Goal: Information Seeking & Learning: Learn about a topic

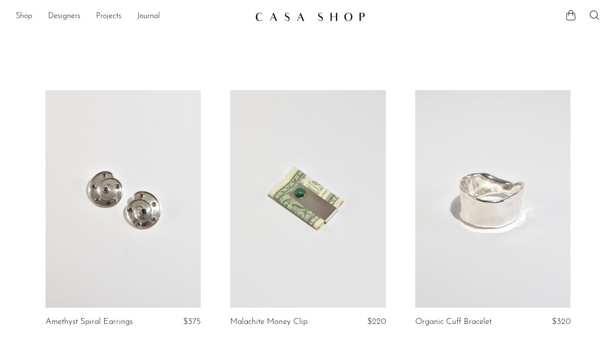
click at [28, 18] on link "Shop" at bounding box center [24, 16] width 17 height 13
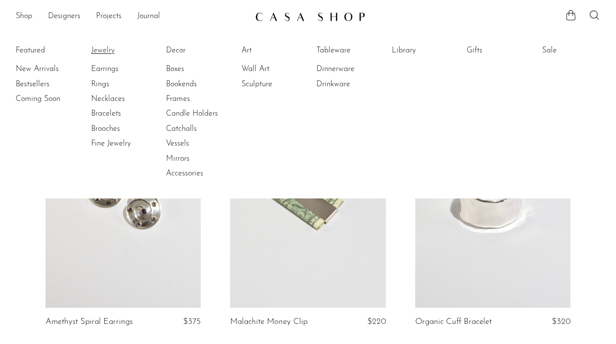
click at [96, 50] on link "Jewelry" at bounding box center [127, 50] width 73 height 11
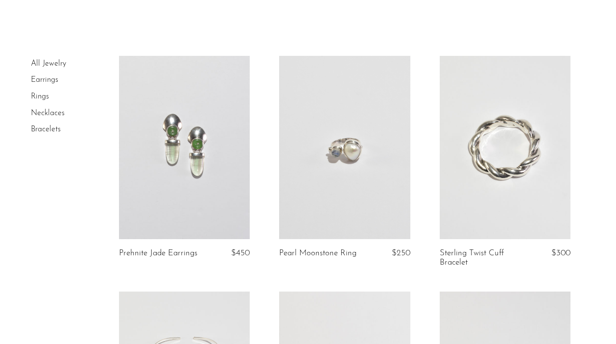
scroll to position [39, 0]
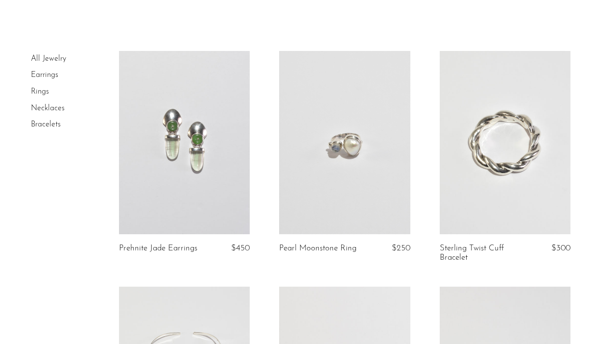
click at [191, 140] on link at bounding box center [184, 142] width 131 height 183
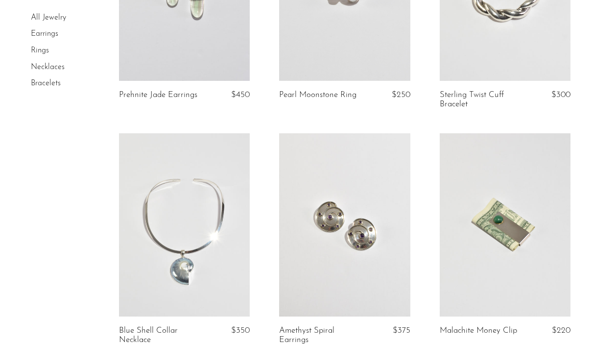
scroll to position [193, 0]
click at [196, 213] on link at bounding box center [184, 224] width 131 height 183
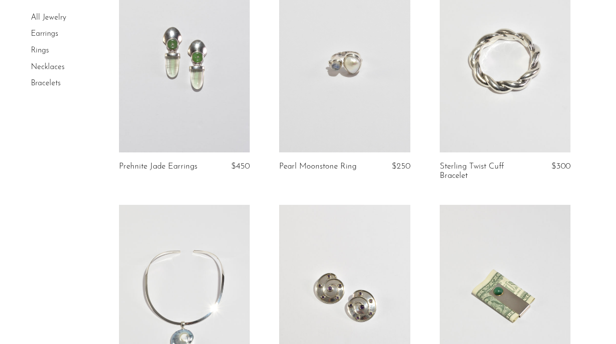
scroll to position [120, 0]
click at [468, 46] on link at bounding box center [505, 61] width 131 height 183
click at [472, 273] on link at bounding box center [505, 296] width 131 height 183
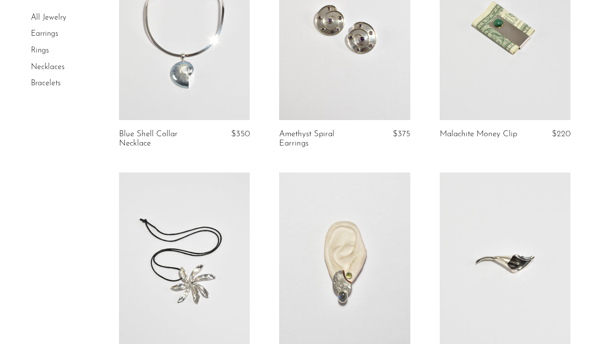
scroll to position [522, 0]
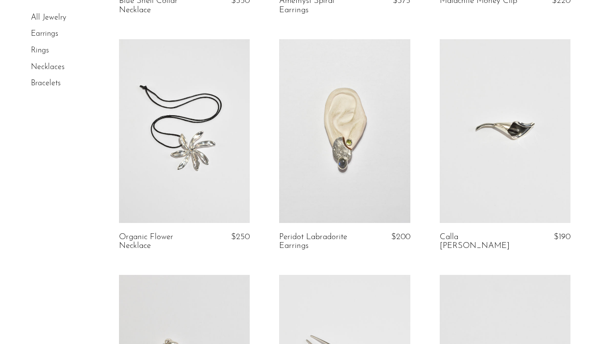
click at [197, 140] on link at bounding box center [184, 130] width 131 height 183
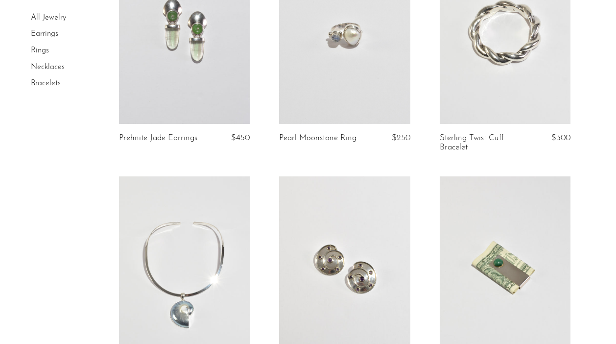
scroll to position [172, 0]
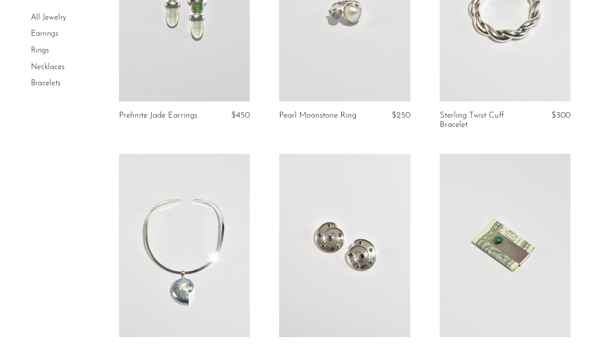
click at [348, 250] on link at bounding box center [344, 245] width 131 height 183
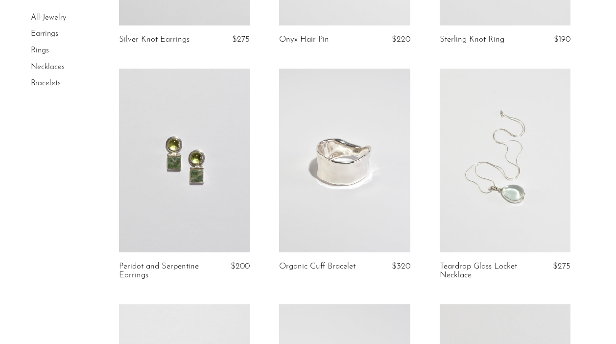
scroll to position [956, 0]
click at [486, 181] on link at bounding box center [505, 159] width 131 height 183
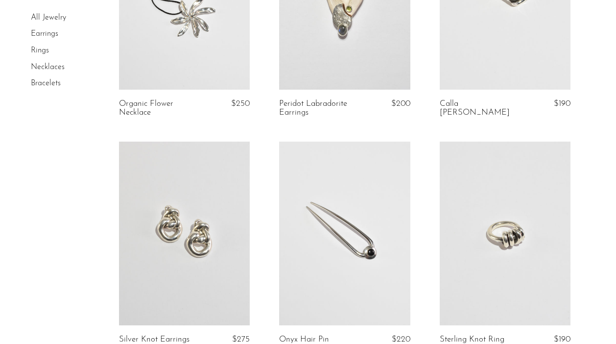
scroll to position [656, 0]
click at [351, 224] on link at bounding box center [344, 232] width 131 height 183
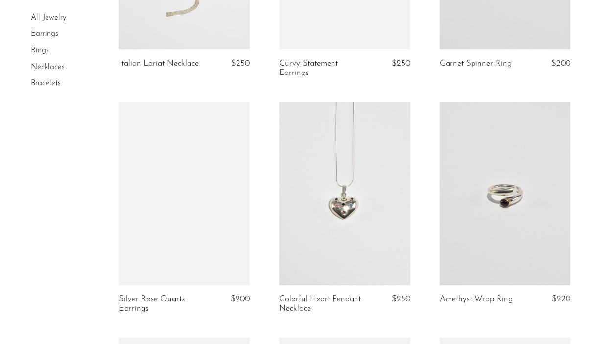
scroll to position [1891, 0]
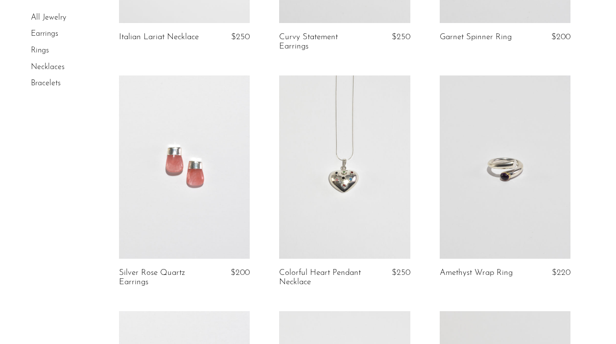
click at [526, 175] on link at bounding box center [505, 166] width 131 height 183
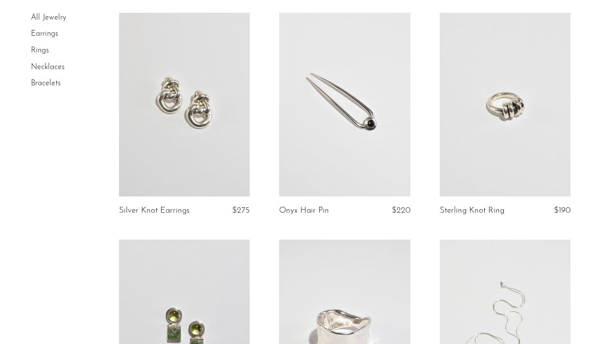
scroll to position [785, 0]
click at [207, 111] on link at bounding box center [184, 103] width 131 height 183
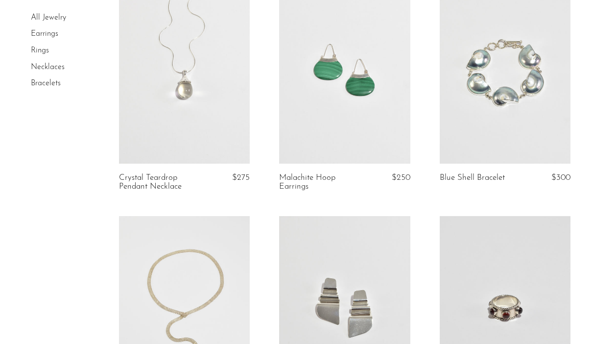
scroll to position [1514, 0]
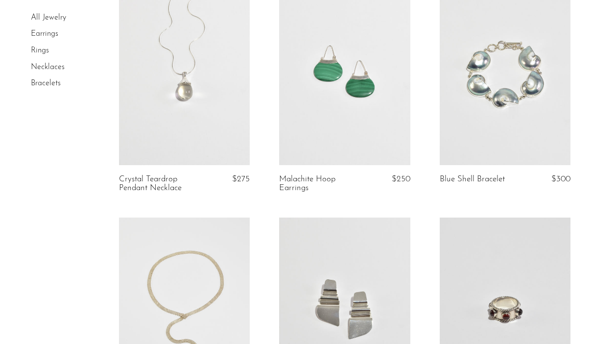
click at [523, 117] on link at bounding box center [505, 73] width 131 height 183
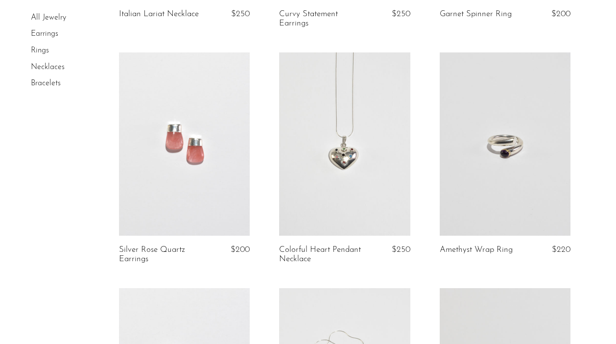
scroll to position [1959, 0]
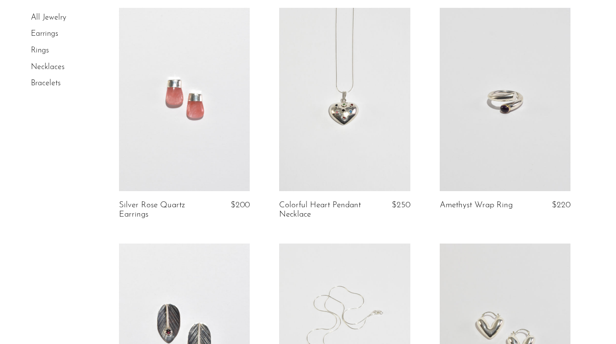
click at [338, 119] on link at bounding box center [344, 99] width 131 height 183
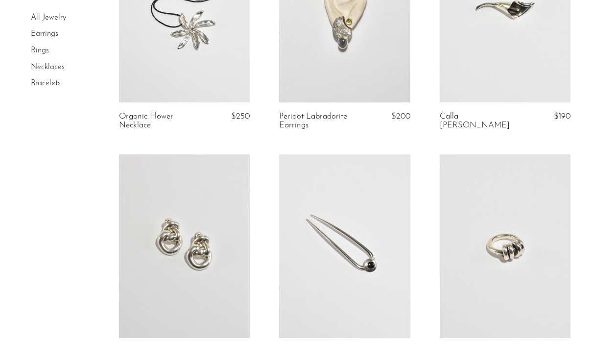
scroll to position [750, 0]
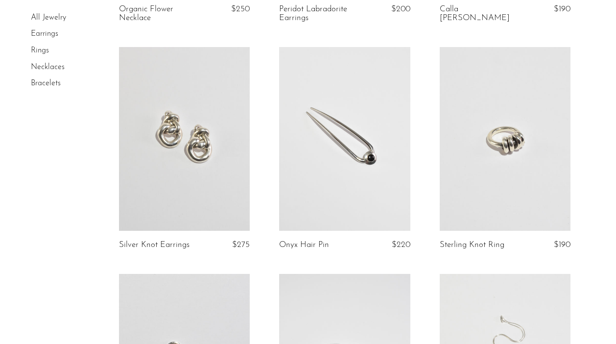
click at [497, 128] on link at bounding box center [505, 138] width 131 height 183
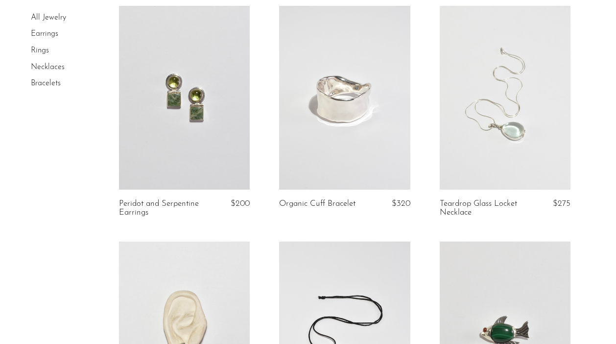
scroll to position [1018, 0]
click at [318, 120] on link at bounding box center [344, 96] width 131 height 183
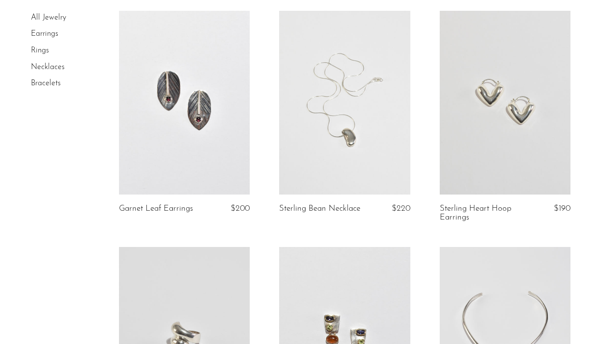
scroll to position [2246, 0]
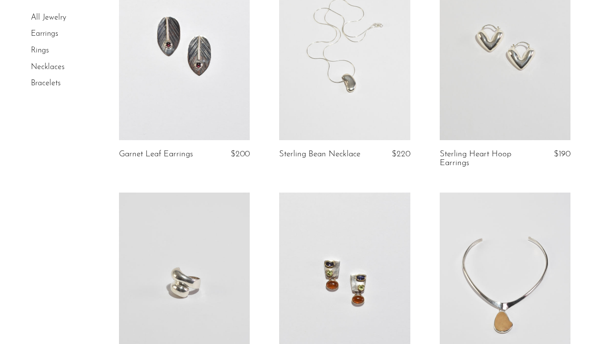
click at [505, 75] on link at bounding box center [505, 47] width 131 height 183
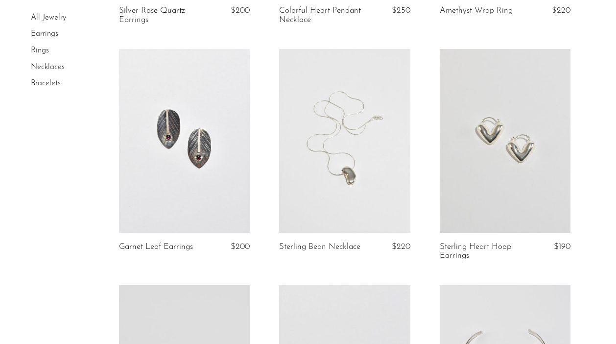
scroll to position [2220, 0]
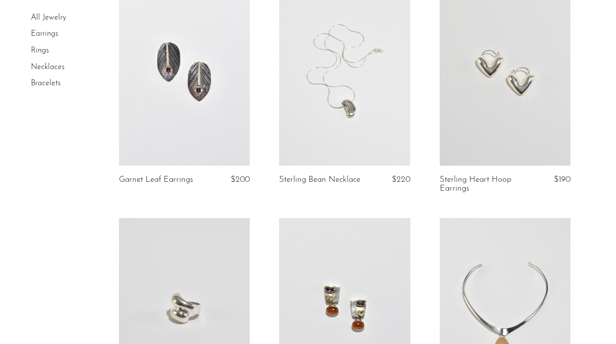
click at [502, 82] on link at bounding box center [505, 73] width 131 height 183
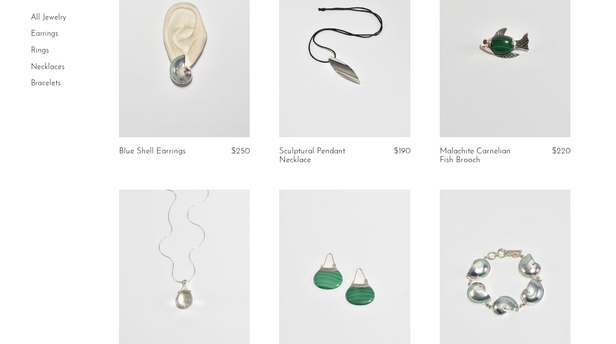
scroll to position [1181, 0]
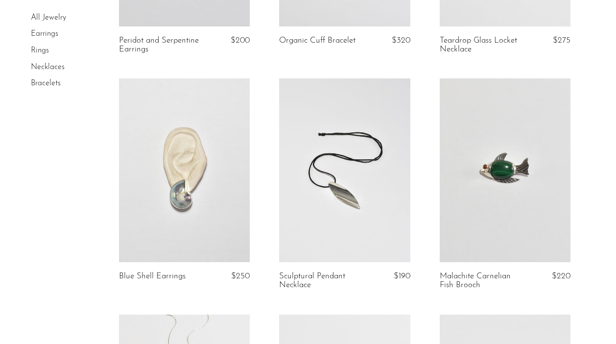
click at [527, 178] on link at bounding box center [505, 169] width 131 height 183
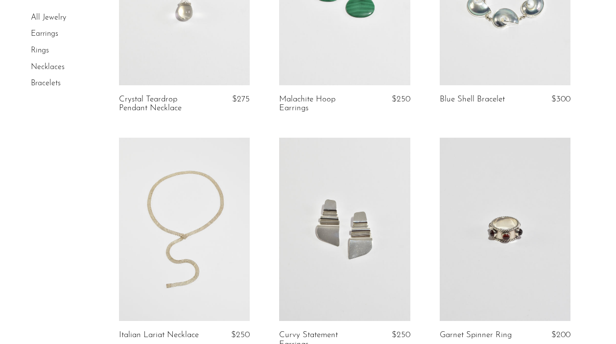
scroll to position [1590, 0]
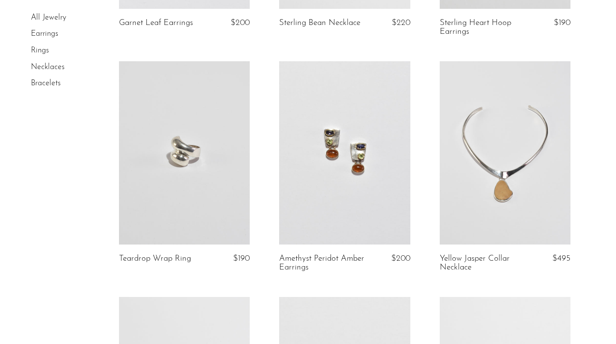
scroll to position [2379, 0]
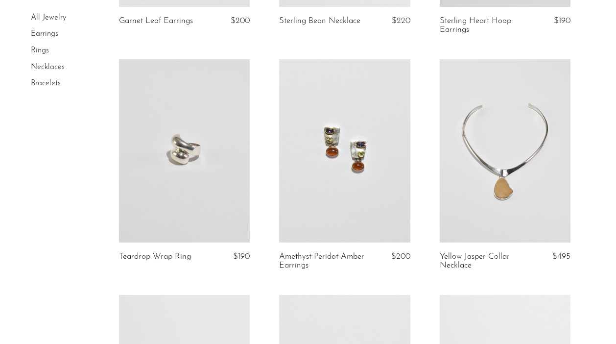
click at [344, 162] on link at bounding box center [344, 150] width 131 height 183
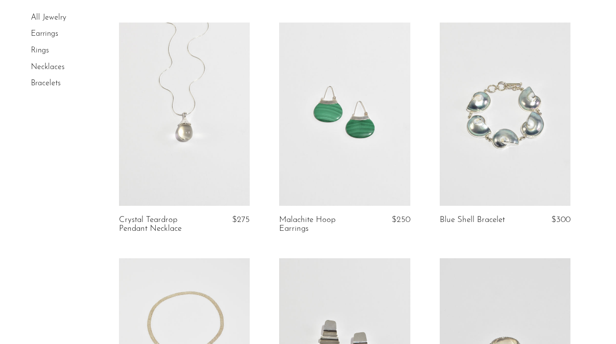
scroll to position [1561, 0]
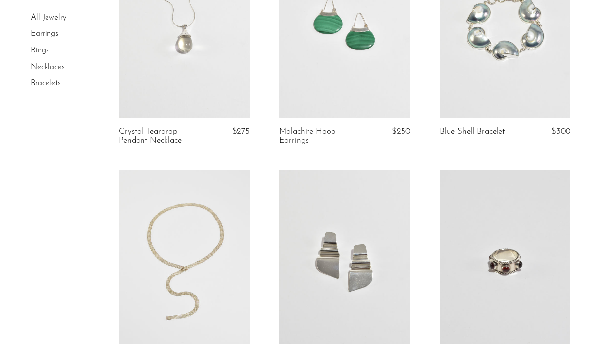
click at [518, 252] on link at bounding box center [505, 261] width 131 height 183
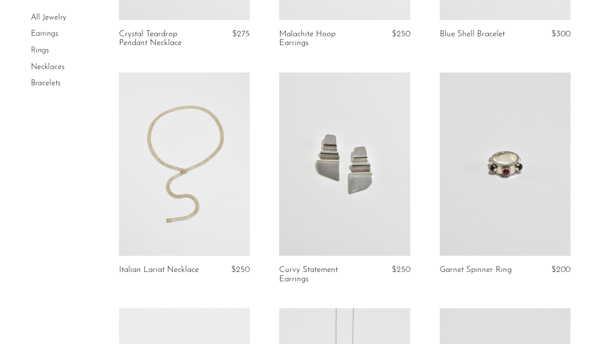
scroll to position [1703, 0]
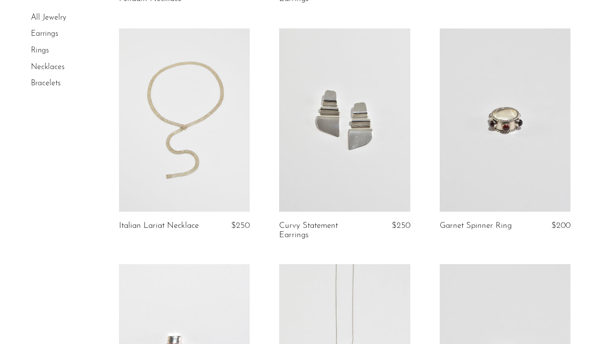
click at [347, 141] on link at bounding box center [344, 119] width 131 height 183
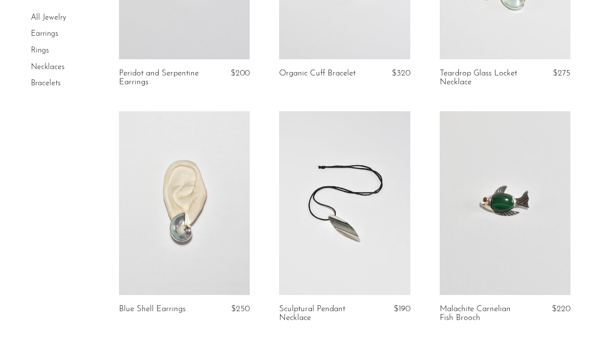
scroll to position [1158, 0]
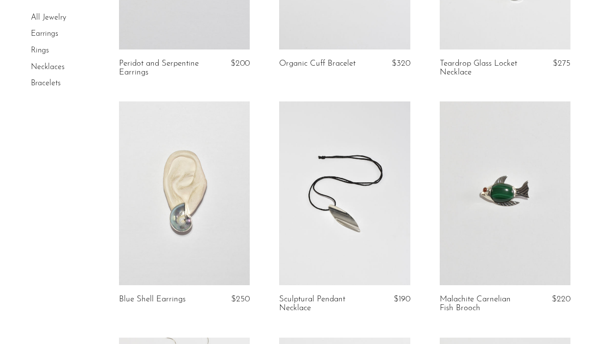
click at [322, 213] on link at bounding box center [344, 192] width 131 height 183
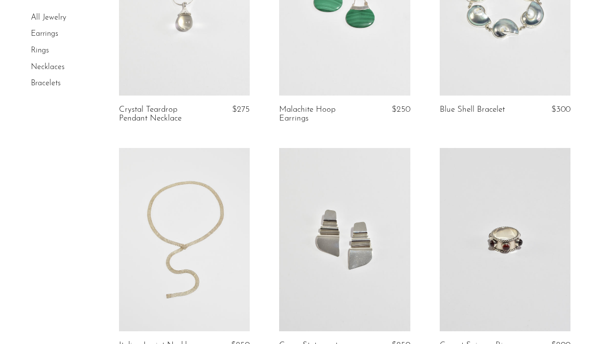
scroll to position [1582, 0]
click at [347, 62] on link at bounding box center [344, 4] width 131 height 183
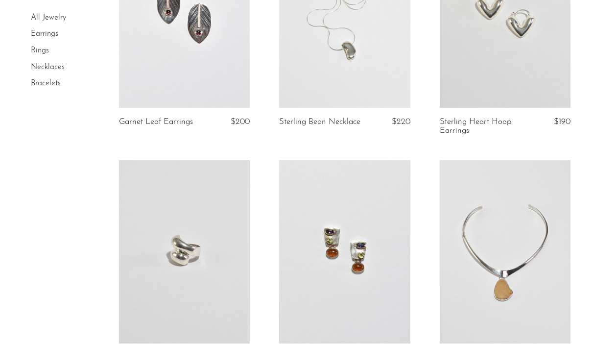
scroll to position [2278, 0]
click at [193, 53] on link at bounding box center [184, 16] width 131 height 183
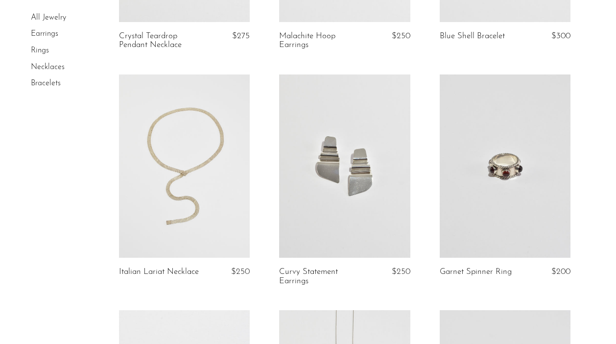
scroll to position [1660, 0]
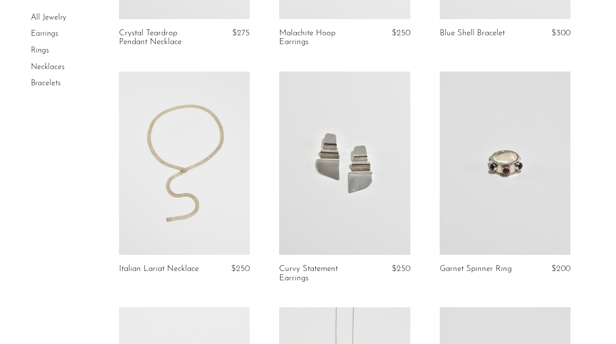
click at [203, 164] on link at bounding box center [184, 163] width 131 height 183
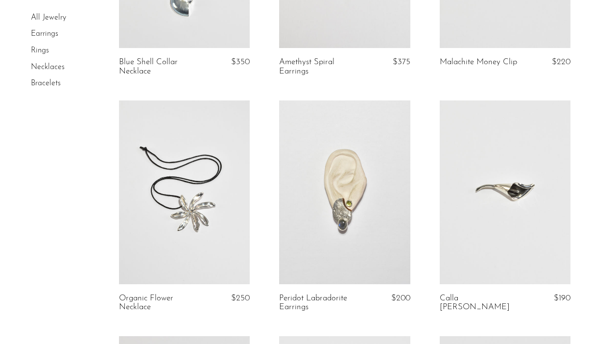
scroll to position [549, 0]
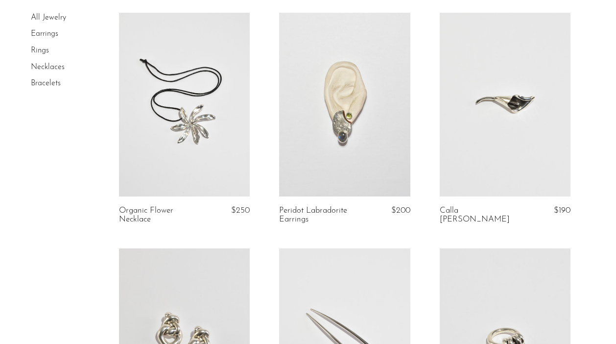
click at [517, 103] on link at bounding box center [505, 104] width 131 height 183
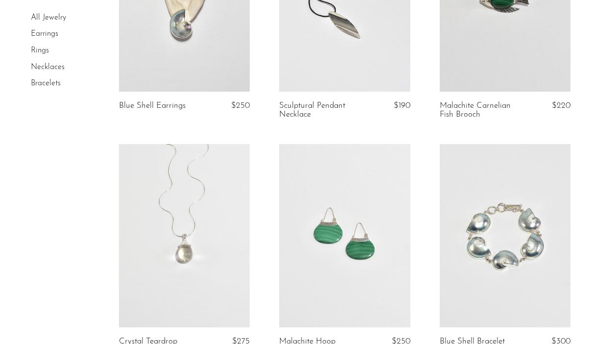
scroll to position [1348, 0]
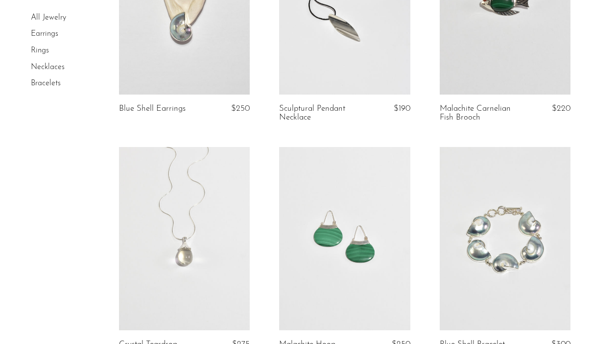
click at [178, 42] on link at bounding box center [184, 2] width 131 height 183
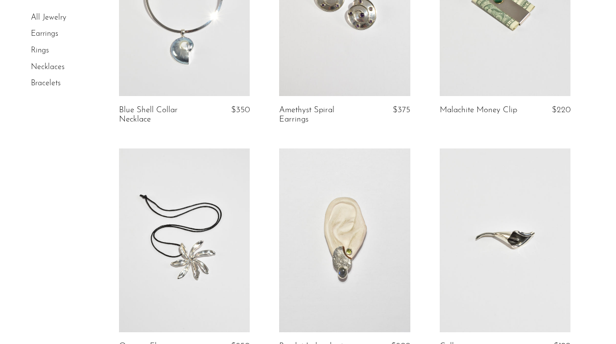
scroll to position [419, 0]
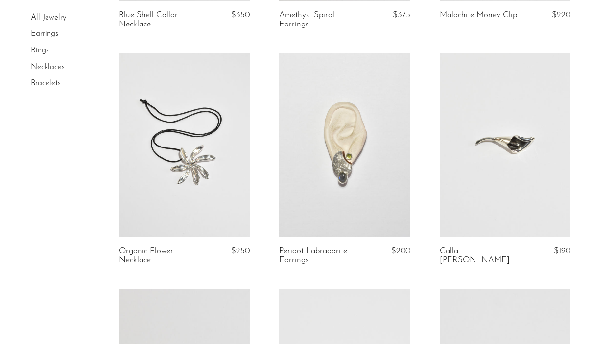
scroll to position [507, 0]
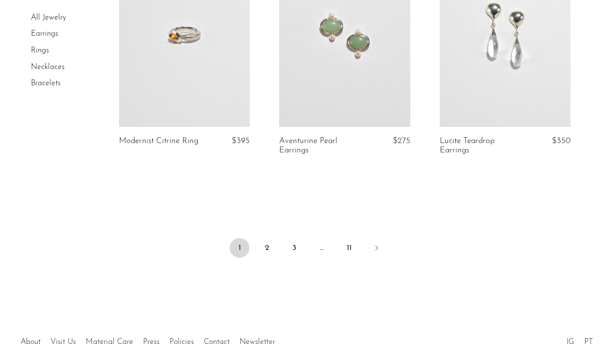
scroll to position [2738, 0]
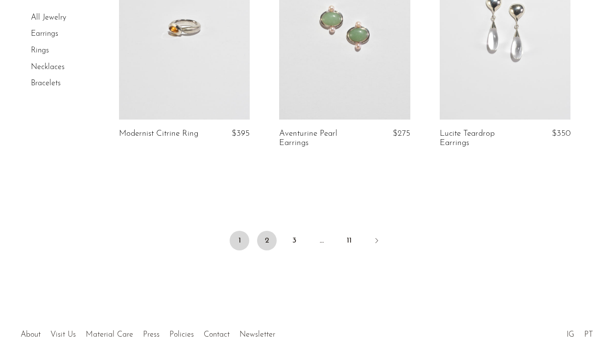
click at [263, 249] on link "2" at bounding box center [267, 241] width 20 height 20
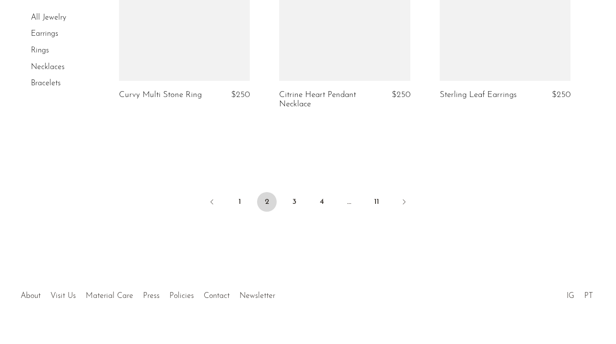
scroll to position [2795, 0]
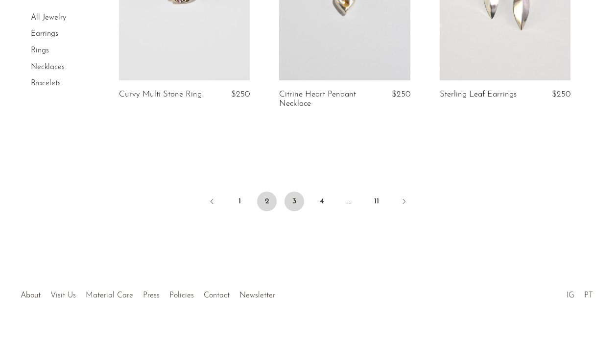
click at [297, 192] on link "3" at bounding box center [295, 202] width 20 height 20
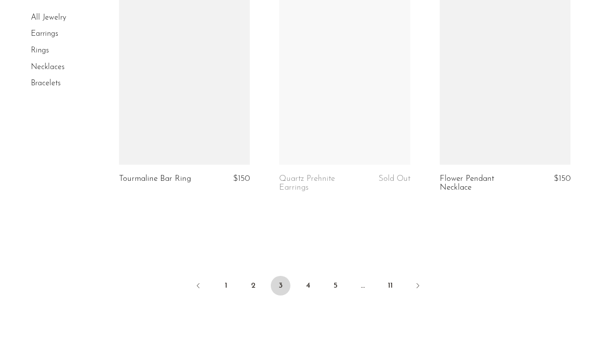
scroll to position [2688, 0]
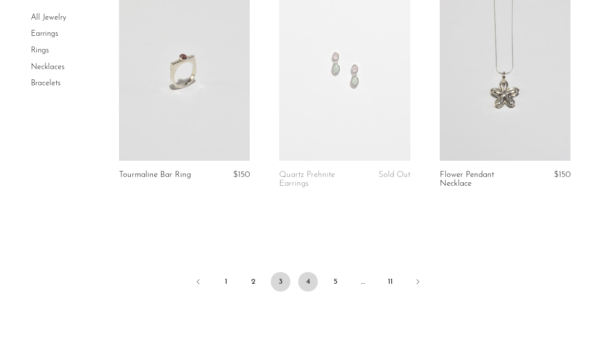
click at [311, 277] on link "4" at bounding box center [308, 282] width 20 height 20
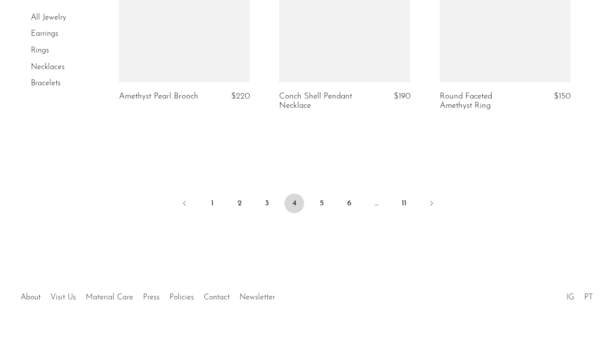
scroll to position [2776, 0]
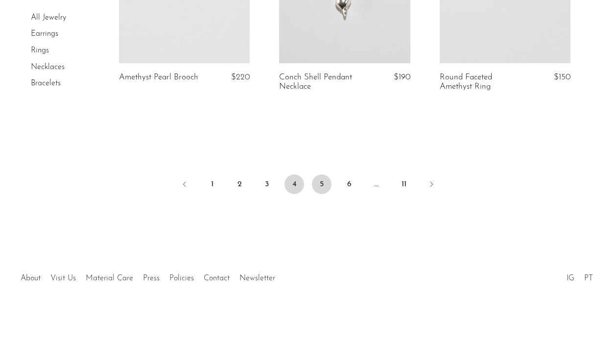
click at [320, 187] on link "5" at bounding box center [322, 184] width 20 height 20
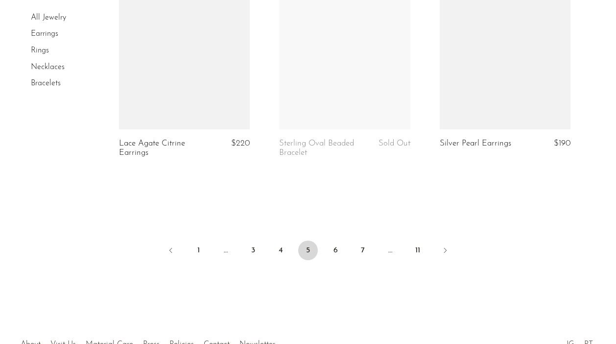
scroll to position [2711, 0]
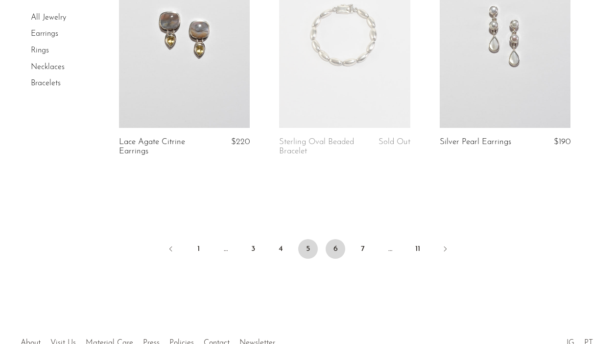
click at [332, 257] on link "6" at bounding box center [336, 249] width 20 height 20
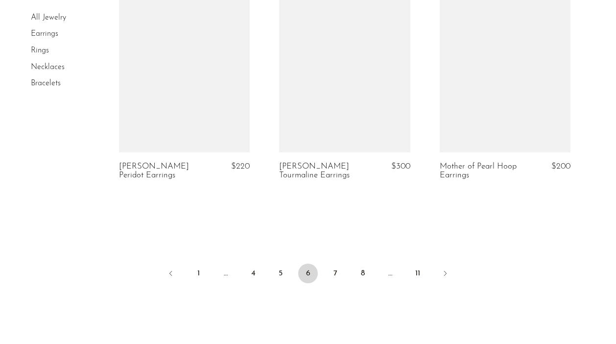
scroll to position [2678, 0]
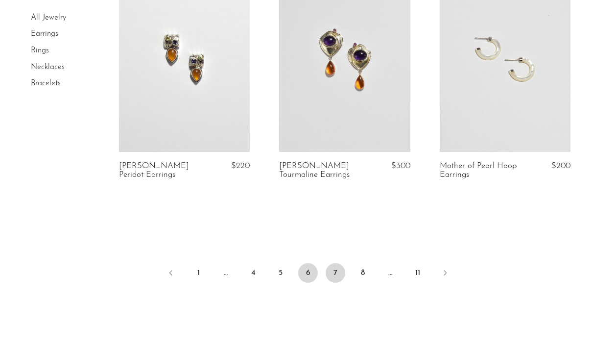
click at [330, 272] on link "7" at bounding box center [336, 273] width 20 height 20
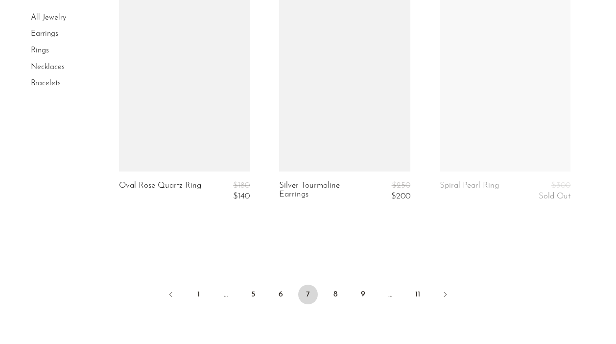
scroll to position [2700, 0]
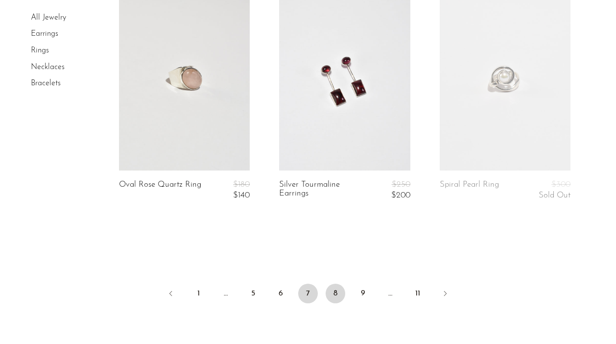
click at [334, 294] on link "8" at bounding box center [336, 294] width 20 height 20
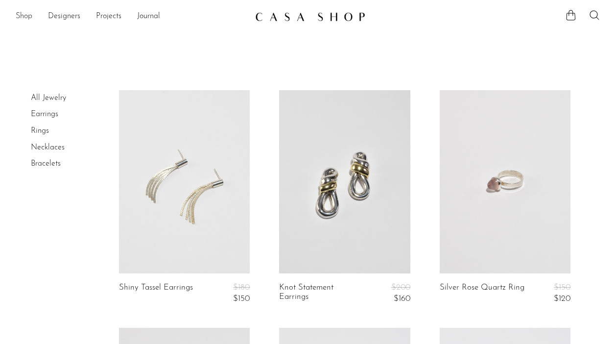
click at [19, 17] on link "Shop" at bounding box center [24, 16] width 17 height 13
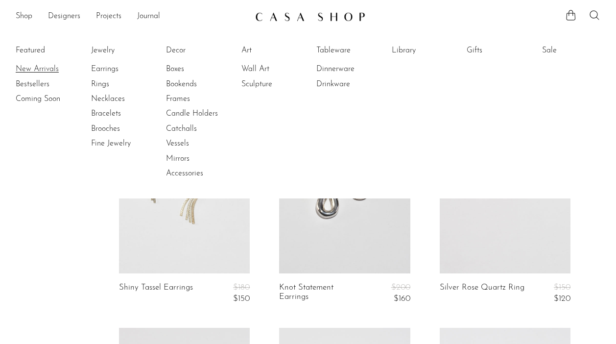
click at [37, 66] on link "New Arrivals" at bounding box center [52, 69] width 73 height 11
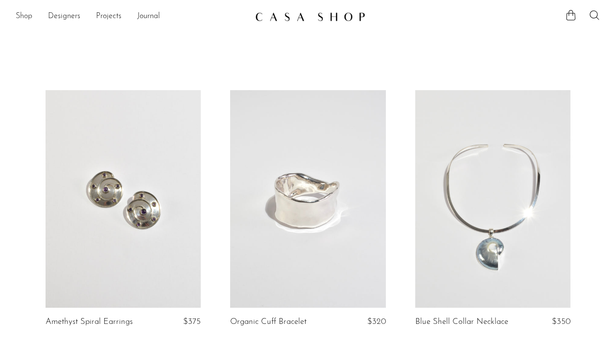
click at [24, 13] on link "Shop" at bounding box center [24, 16] width 17 height 13
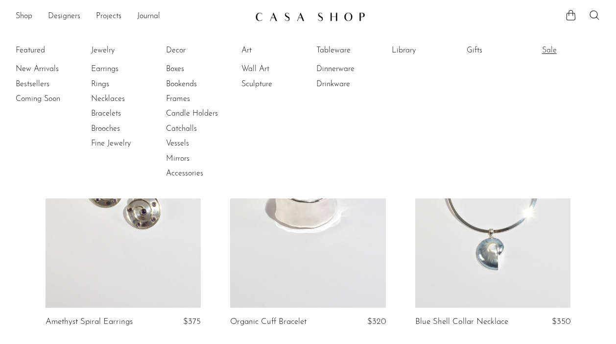
click at [546, 48] on link "Sale" at bounding box center [578, 50] width 73 height 11
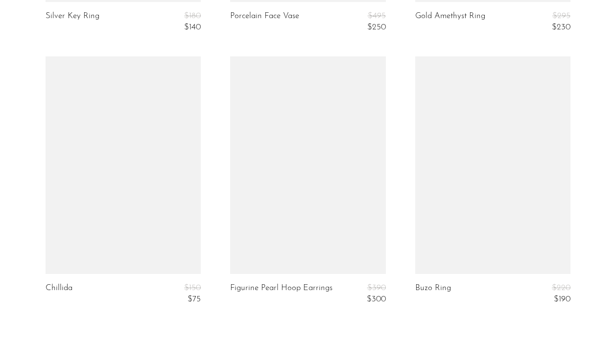
scroll to position [3238, 0]
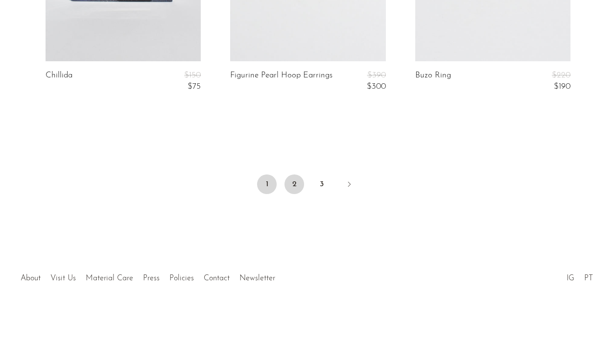
click at [292, 183] on link "2" at bounding box center [295, 184] width 20 height 20
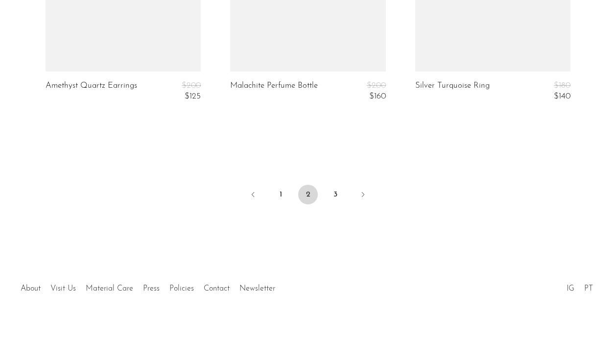
scroll to position [3238, 0]
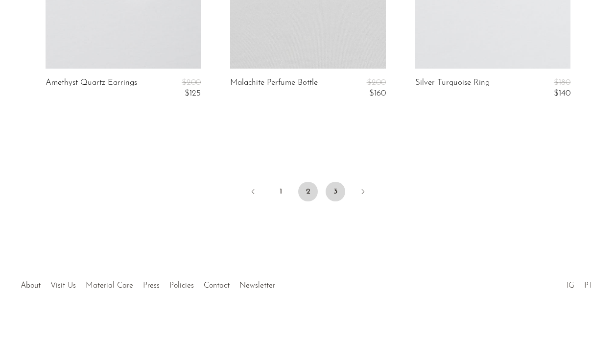
click at [340, 186] on link "3" at bounding box center [336, 192] width 20 height 20
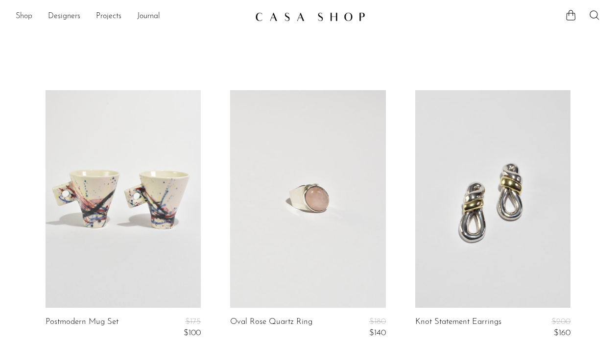
click at [20, 12] on link "Shop" at bounding box center [24, 16] width 17 height 13
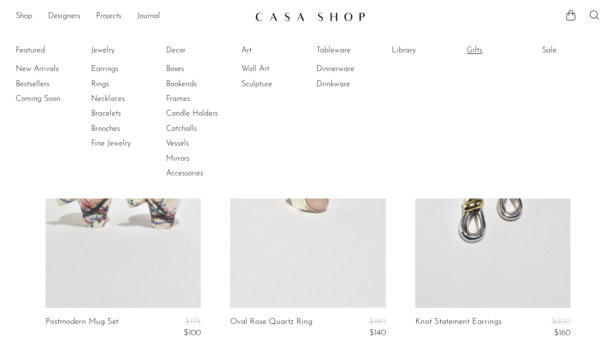
click at [471, 49] on link "Gifts" at bounding box center [503, 50] width 73 height 11
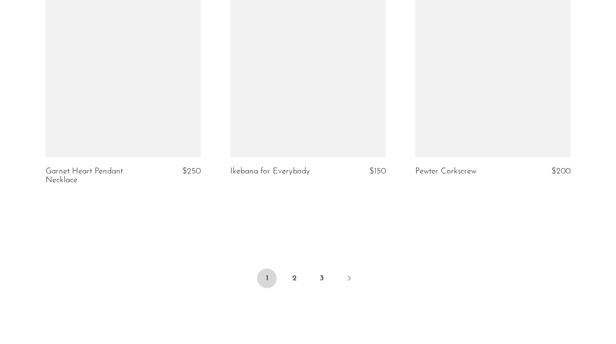
scroll to position [3094, 0]
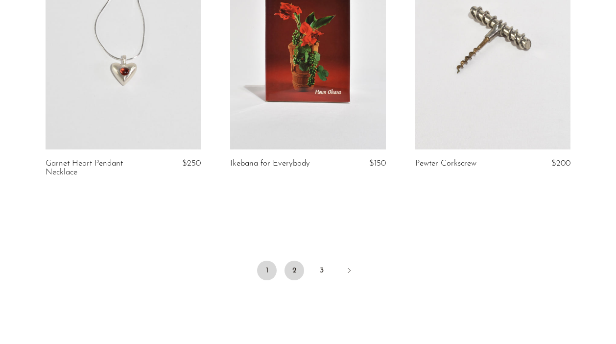
click at [298, 261] on link "2" at bounding box center [295, 271] width 20 height 20
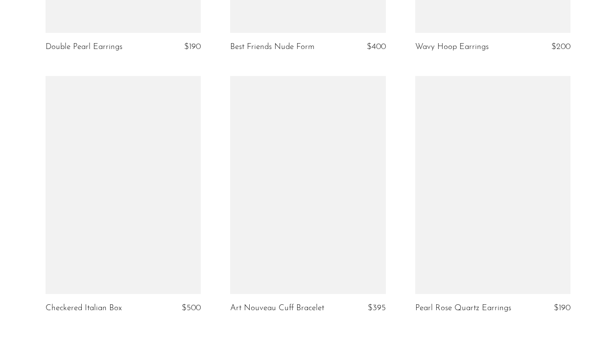
scroll to position [3133, 0]
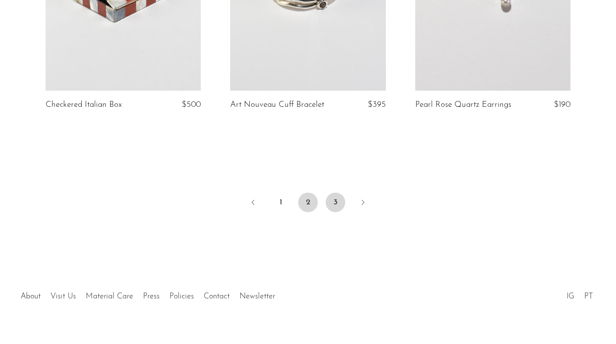
click at [332, 193] on link "3" at bounding box center [336, 203] width 20 height 20
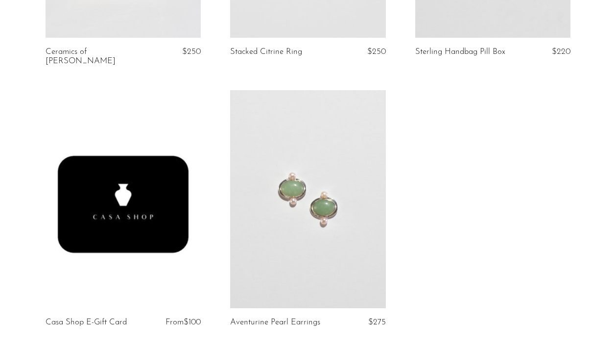
scroll to position [1333, 0]
